Goal: Obtain resource: Download file/media

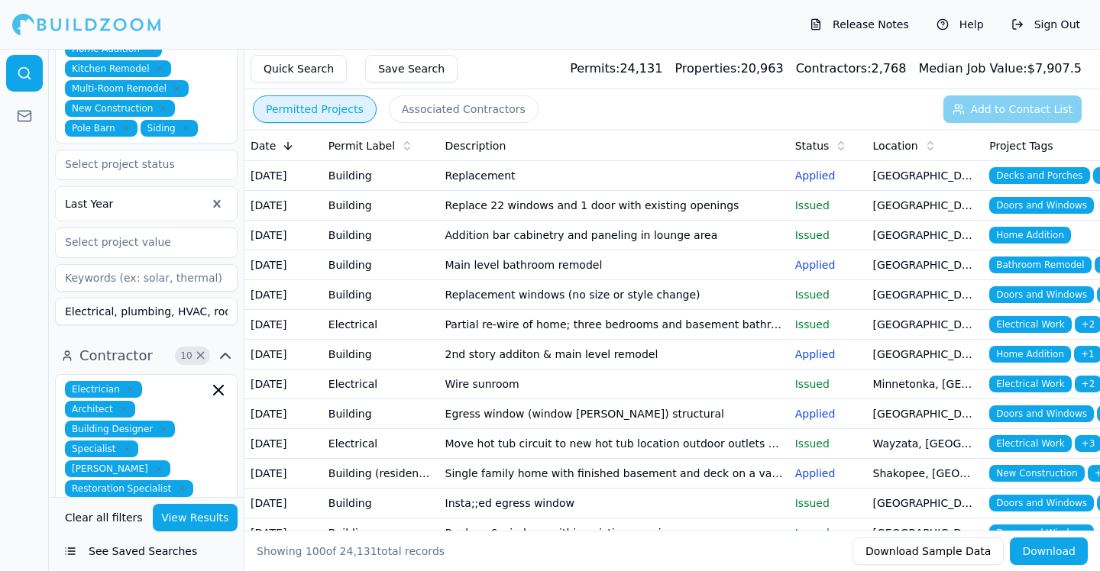
scroll to position [703, 0]
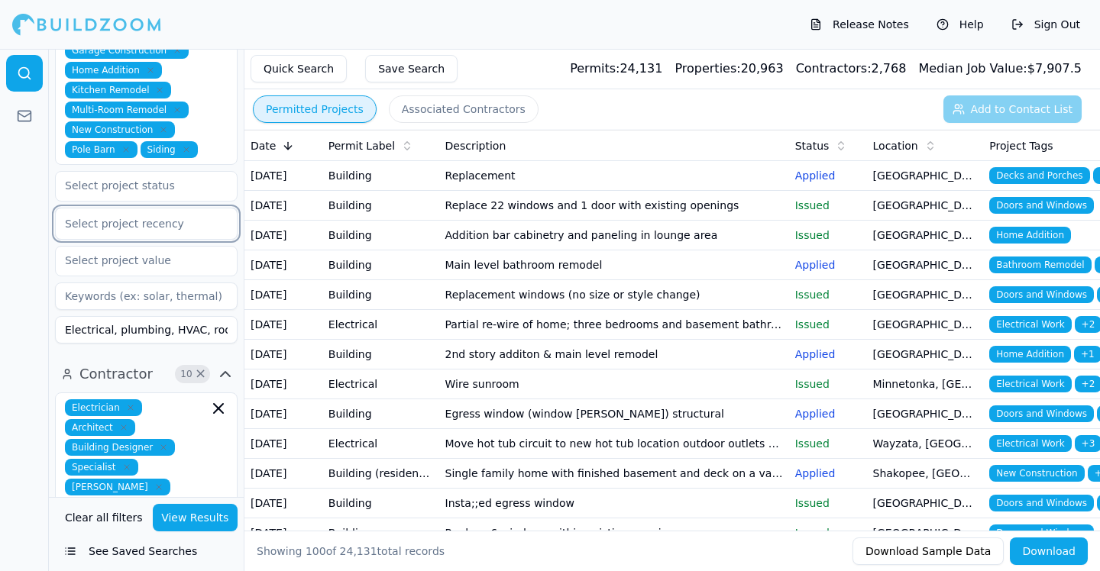
click at [179, 216] on div at bounding box center [146, 223] width 163 height 15
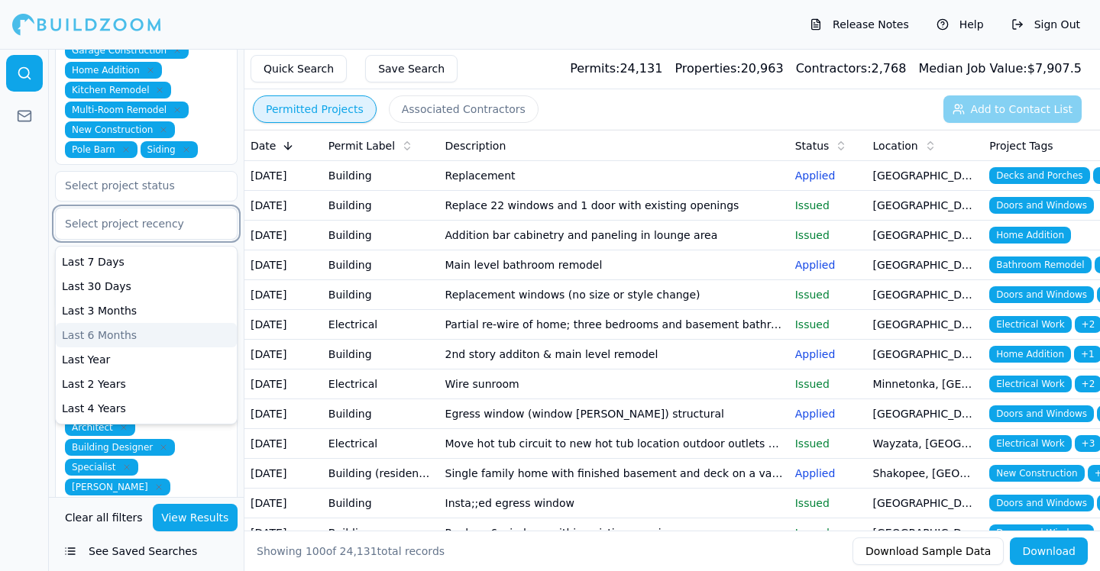
click at [119, 323] on div "Last 6 Months" at bounding box center [146, 335] width 181 height 24
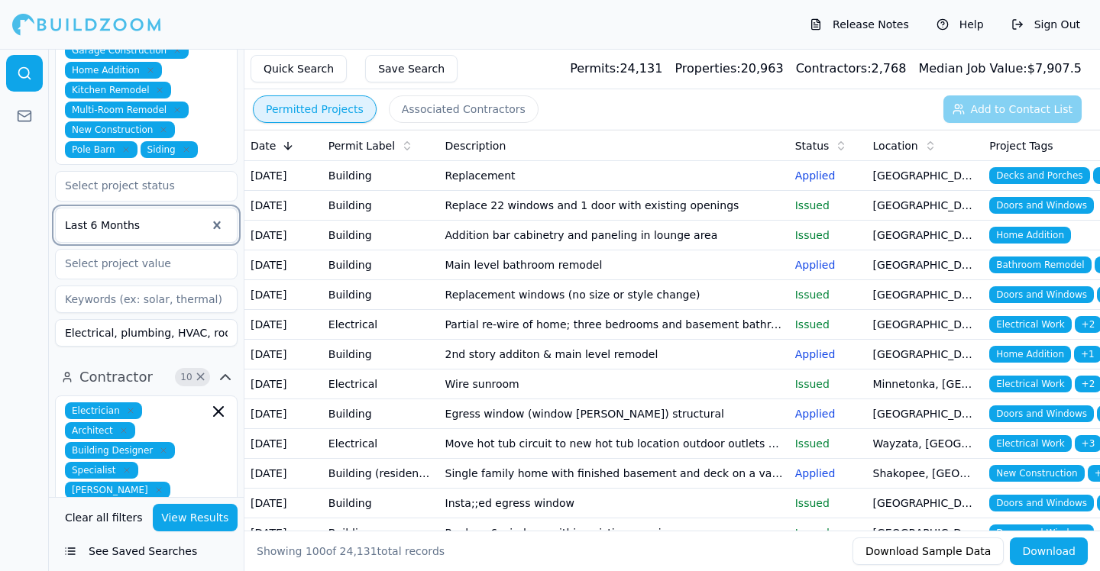
click at [15, 277] on div at bounding box center [24, 310] width 49 height 522
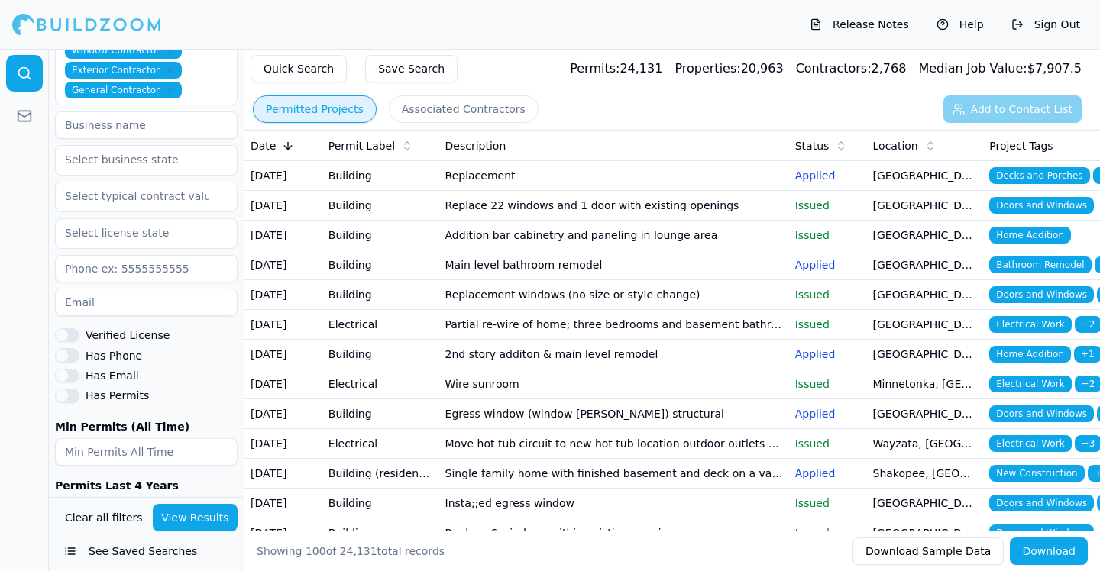
scroll to position [1216, 0]
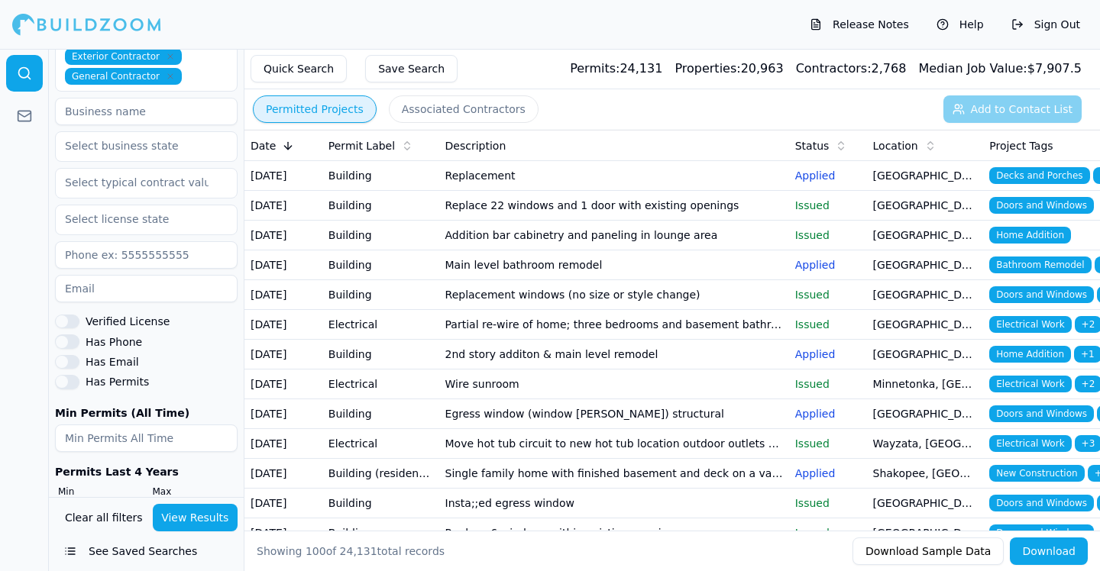
click at [205, 521] on button "View Results" at bounding box center [196, 517] width 86 height 27
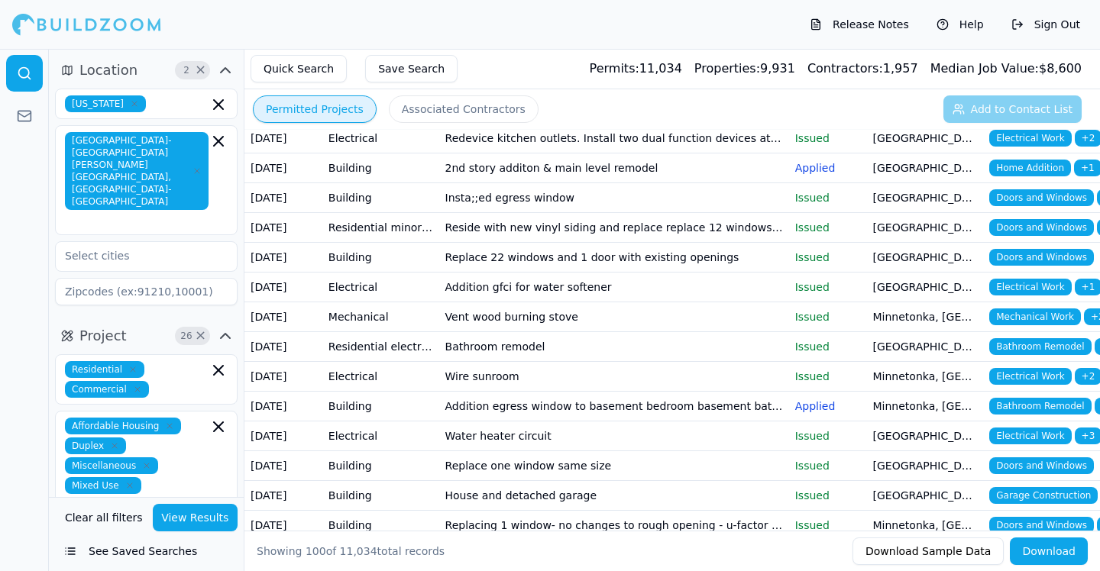
scroll to position [0, 0]
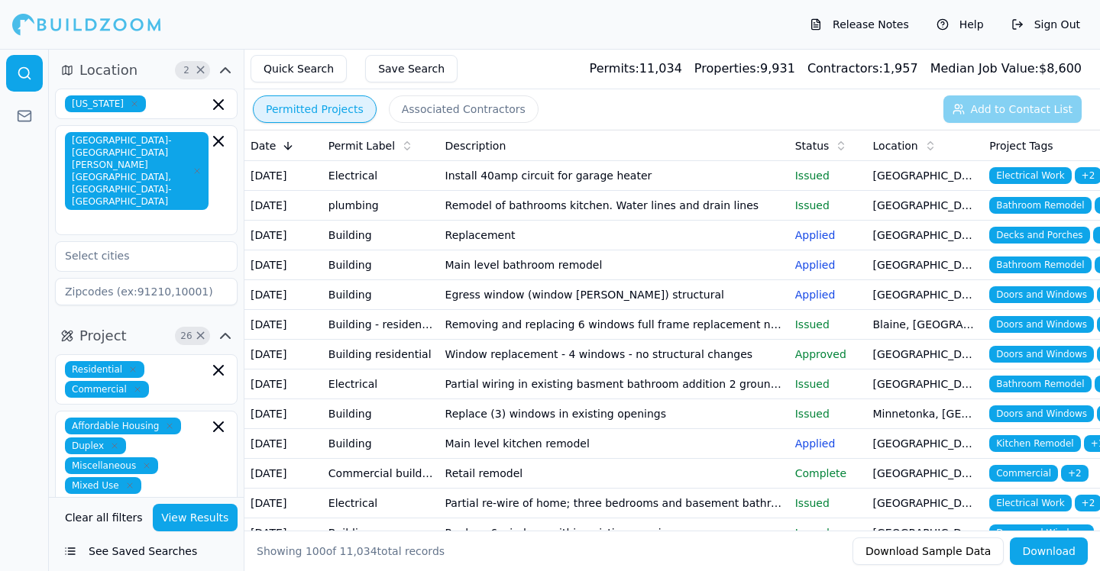
click at [1055, 553] on button "Download" at bounding box center [1048, 551] width 78 height 27
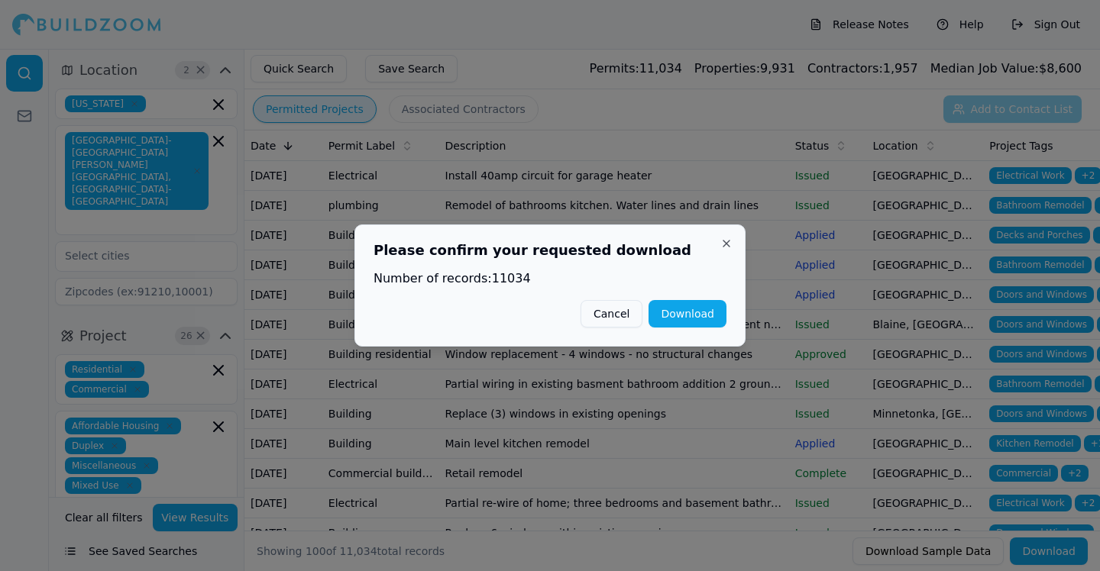
click at [691, 316] on button "Download" at bounding box center [687, 313] width 78 height 27
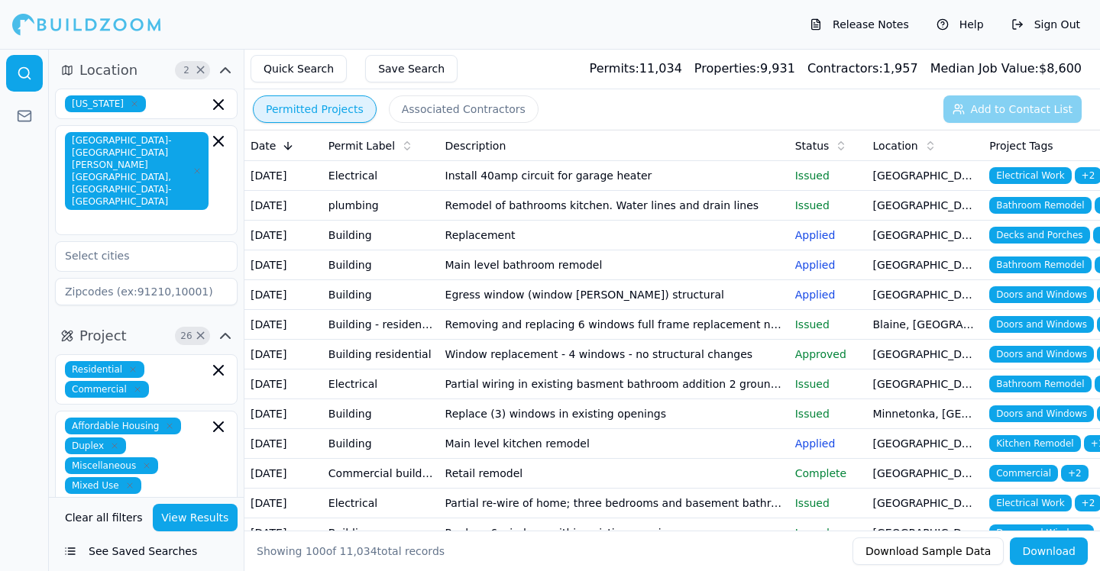
drag, startPoint x: 318, startPoint y: 180, endPoint x: 251, endPoint y: 180, distance: 67.2
click at [251, 180] on td "[DATE]" at bounding box center [283, 176] width 78 height 30
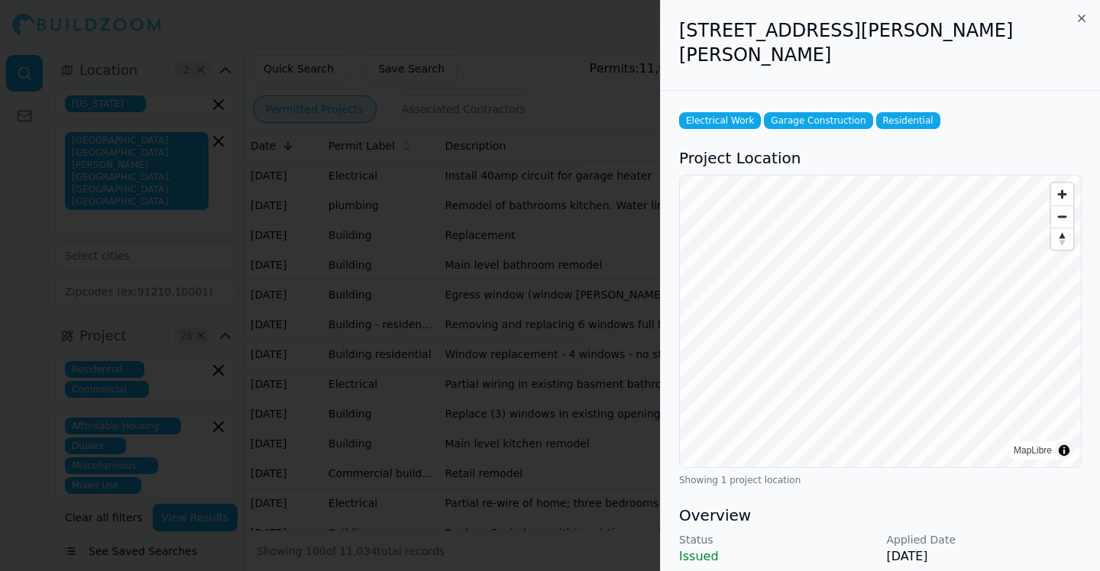
copy td "[DATE]"
click at [1082, 17] on icon "button" at bounding box center [1081, 18] width 6 height 6
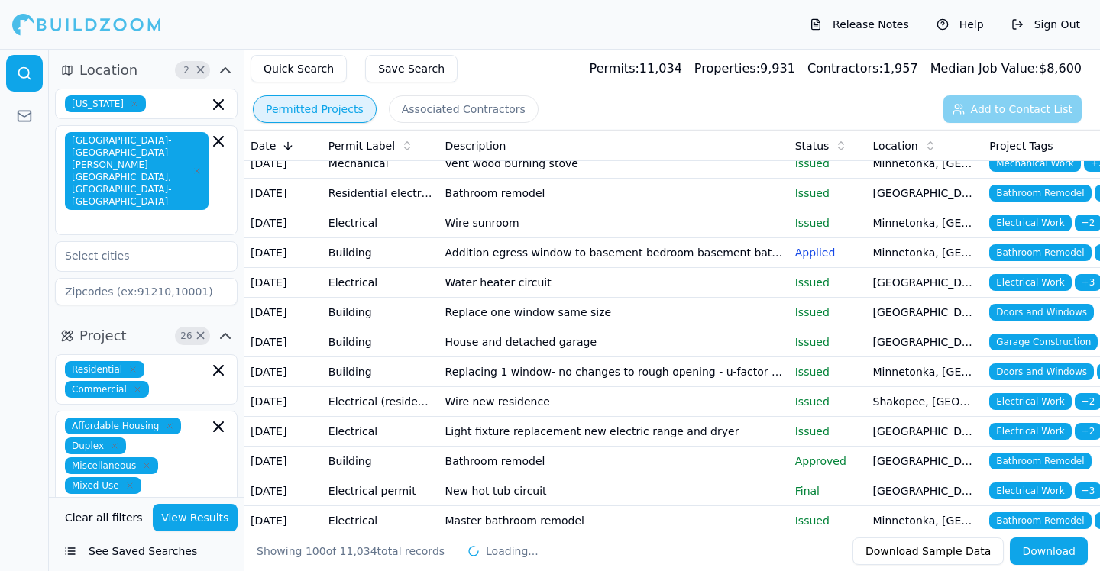
scroll to position [564, 0]
